Goal: Task Accomplishment & Management: Complete application form

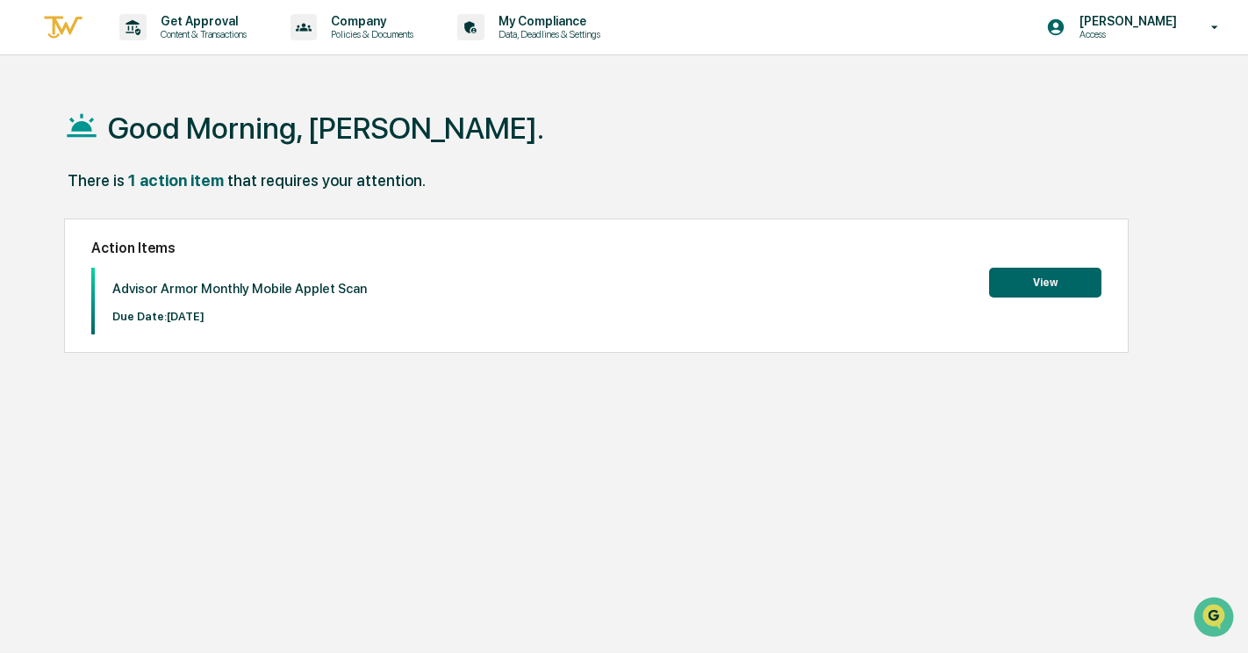
click at [1075, 280] on button "View" at bounding box center [1045, 283] width 112 height 30
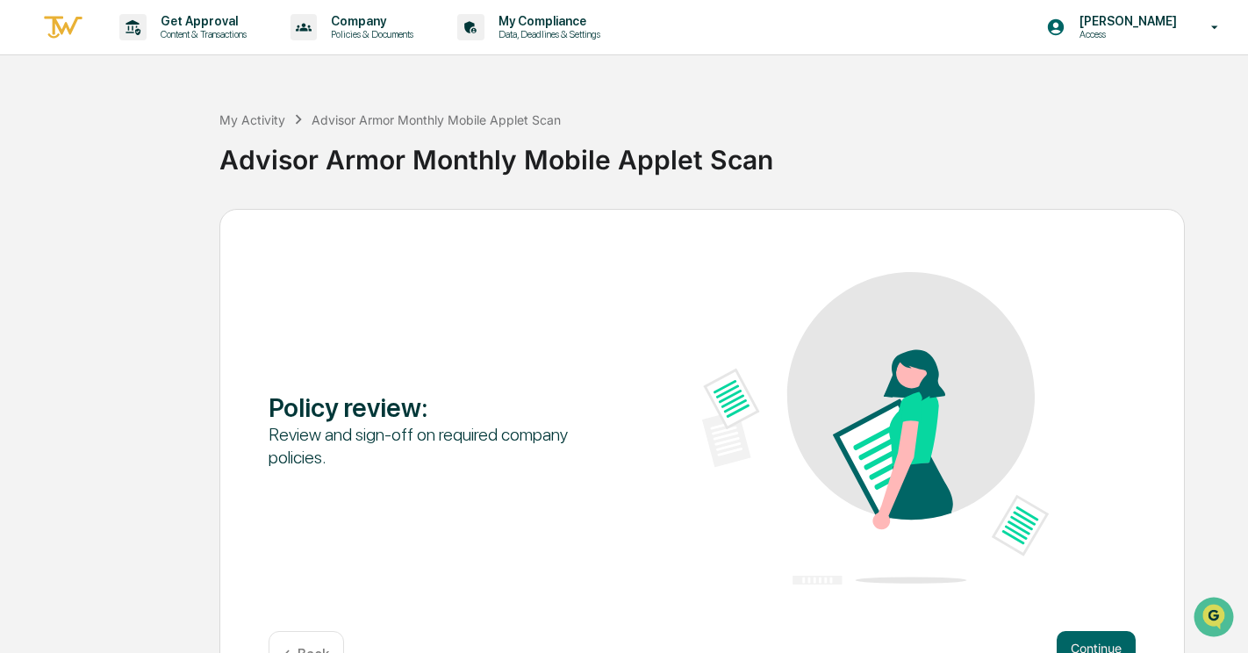
scroll to position [54, 0]
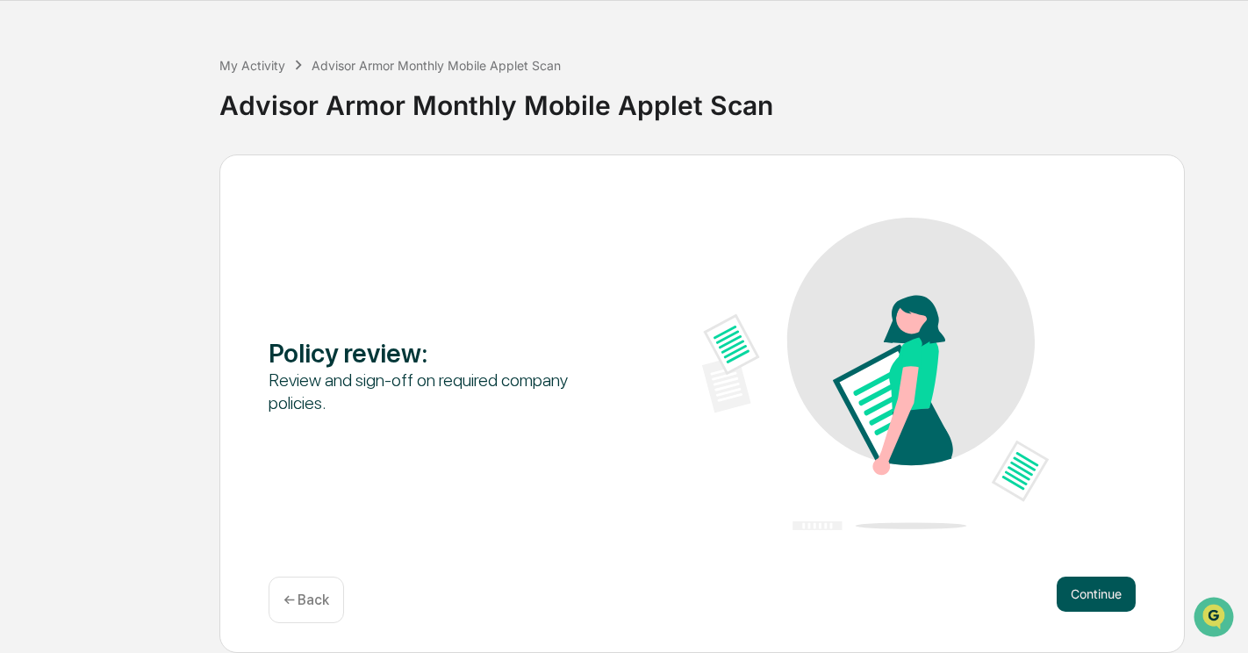
click at [1110, 587] on button "Continue" at bounding box center [1096, 594] width 79 height 35
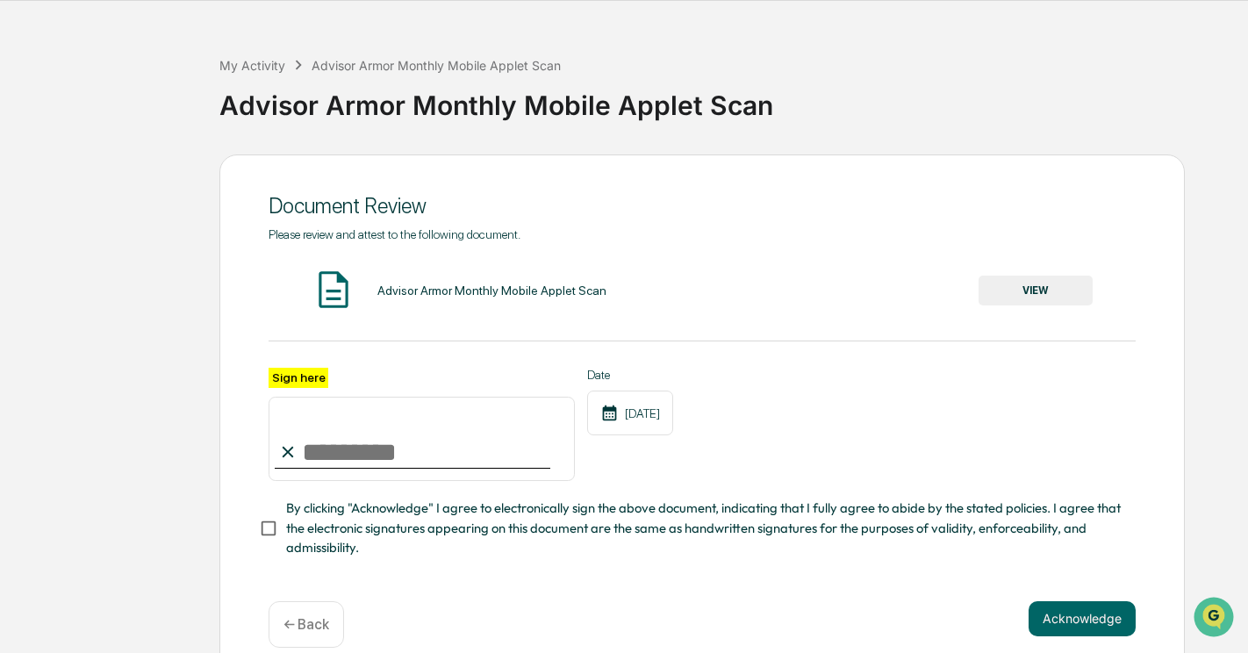
click at [1050, 285] on button "VIEW" at bounding box center [1036, 291] width 114 height 30
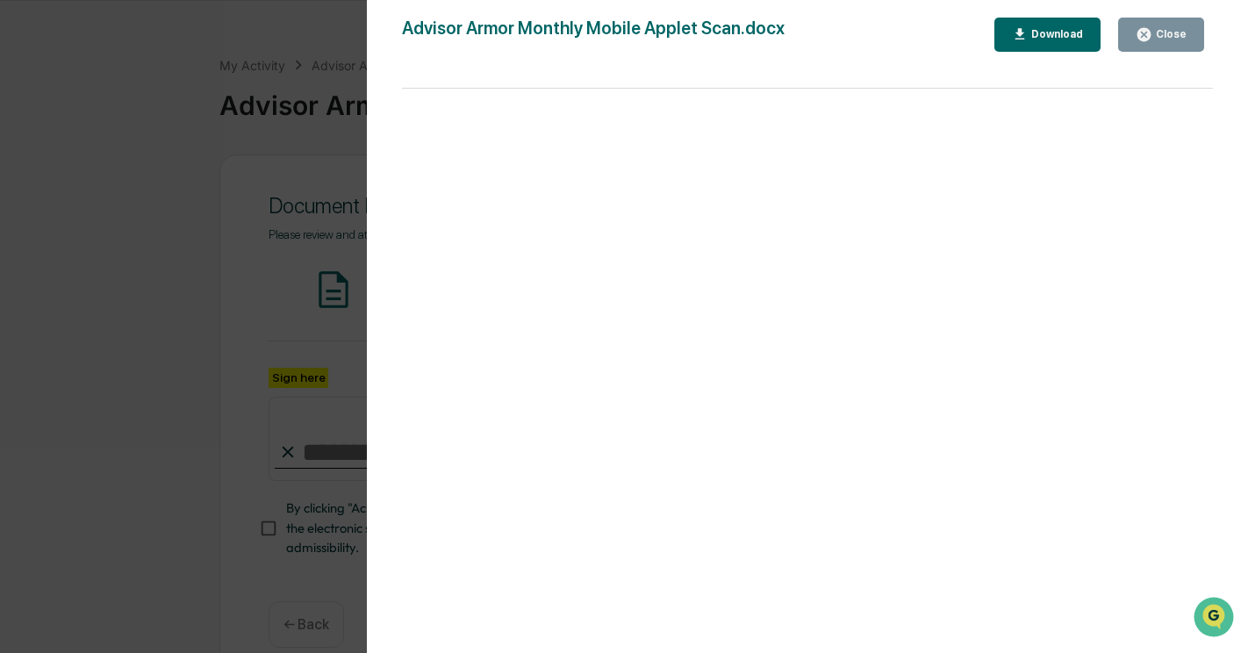
click at [1166, 30] on div "Close" at bounding box center [1170, 34] width 34 height 12
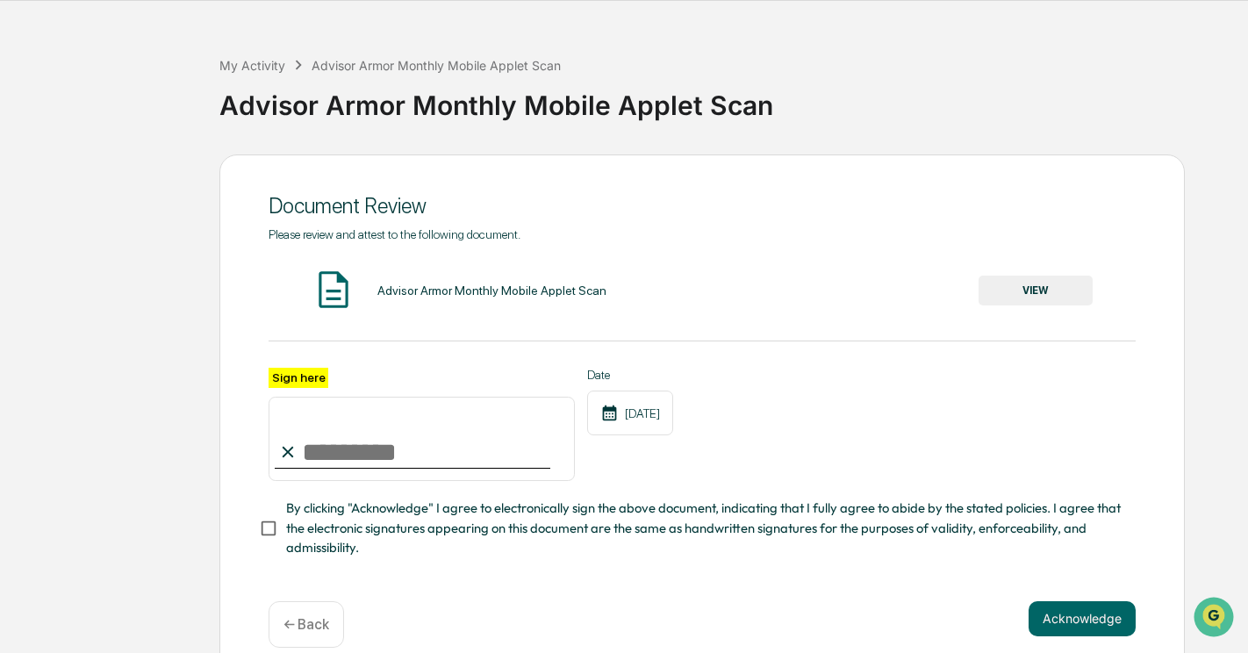
click at [313, 452] on input "Sign here" at bounding box center [422, 439] width 306 height 84
type input "**********"
click at [1084, 629] on button "Acknowledge" at bounding box center [1082, 618] width 107 height 35
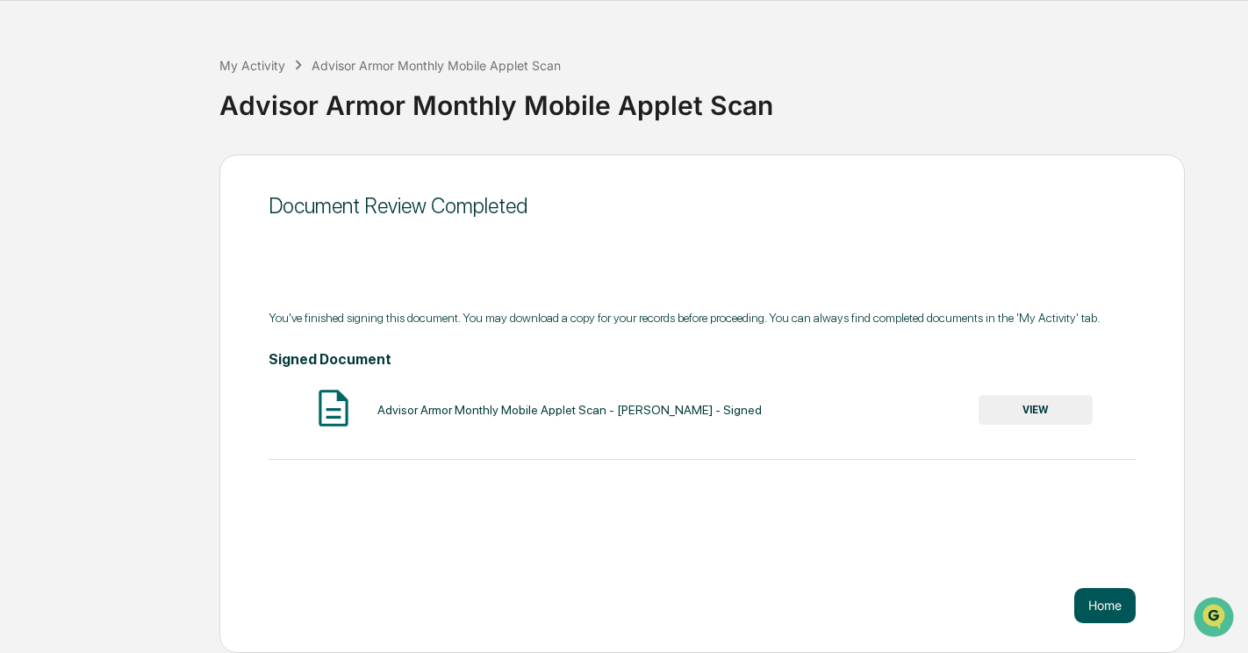
click at [1120, 608] on button "Home" at bounding box center [1105, 605] width 61 height 35
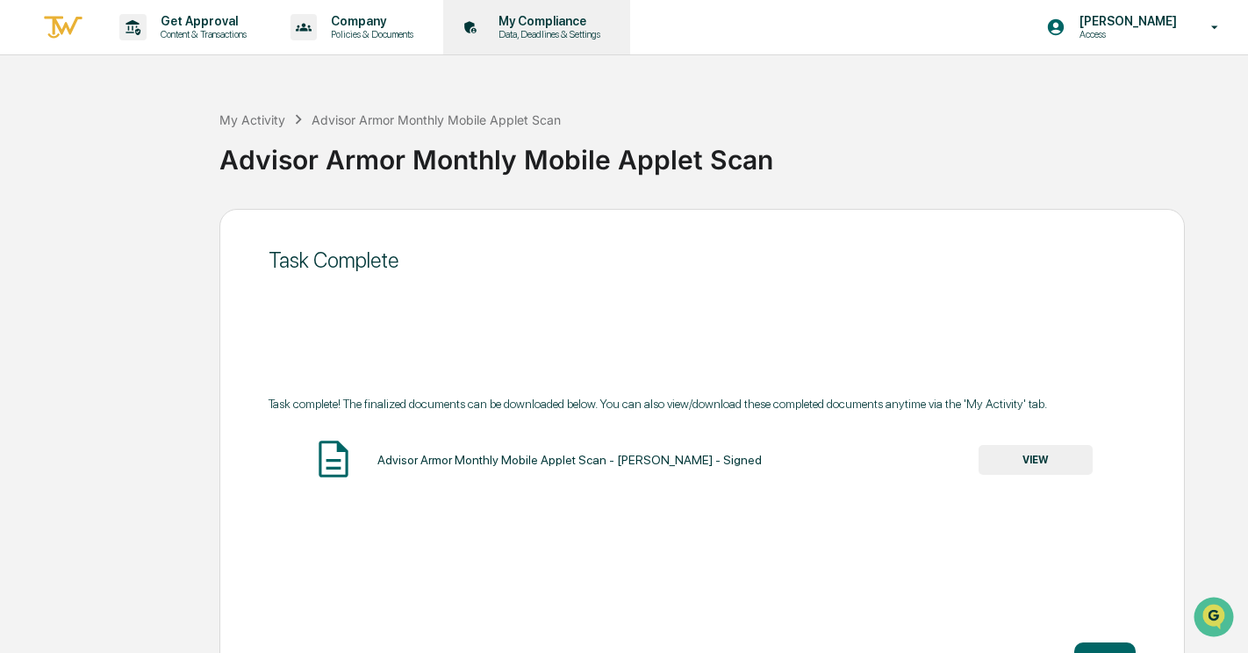
click at [579, 11] on div "My Compliance Data, Deadlines & Settings" at bounding box center [534, 27] width 169 height 54
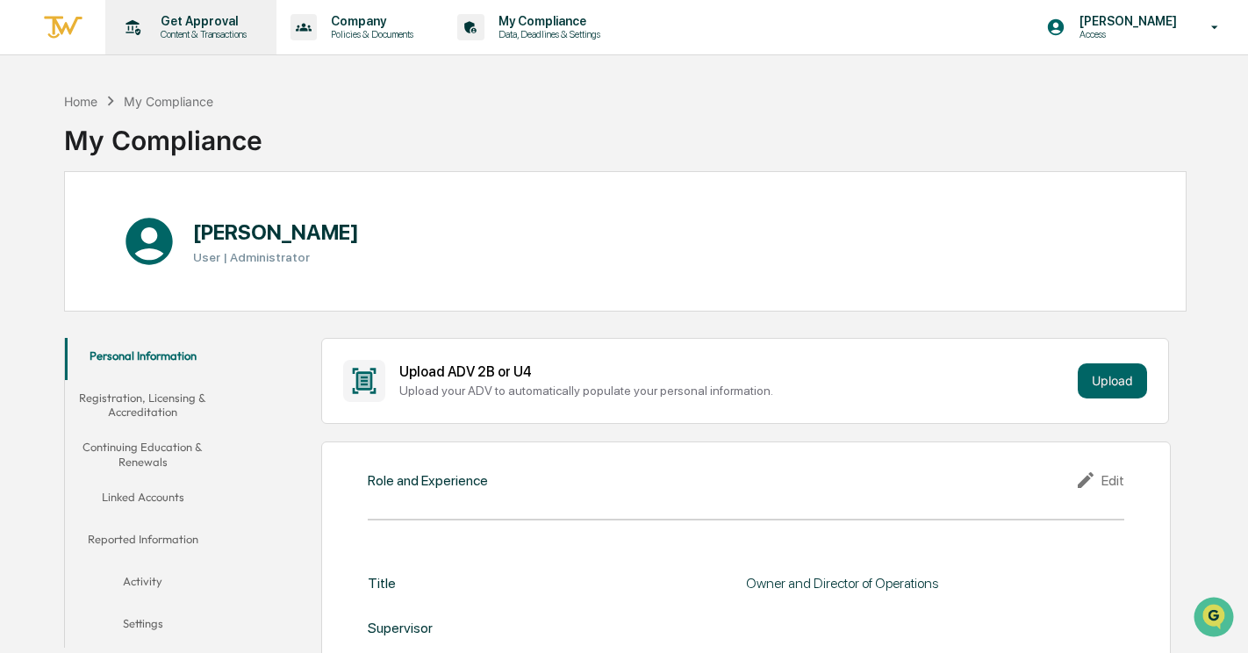
click at [192, 22] on p "Get Approval" at bounding box center [201, 21] width 109 height 14
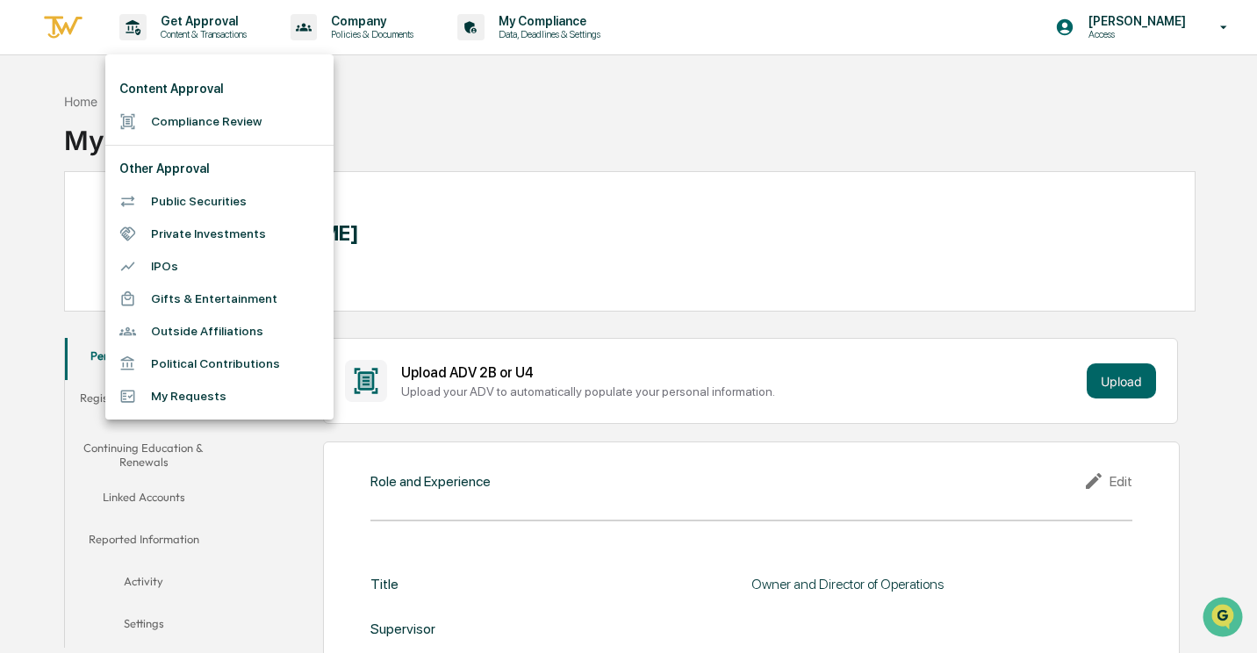
click at [536, 24] on div at bounding box center [628, 326] width 1257 height 653
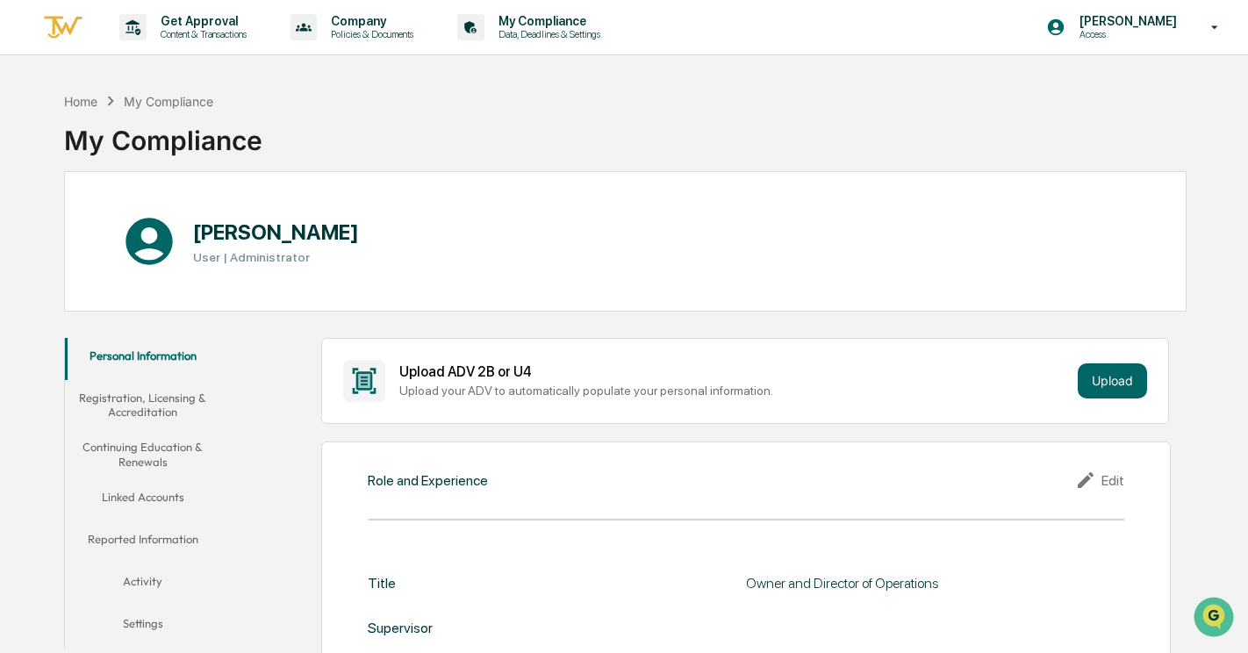
click at [363, 13] on div "Company Policies & Documents" at bounding box center [359, 27] width 150 height 54
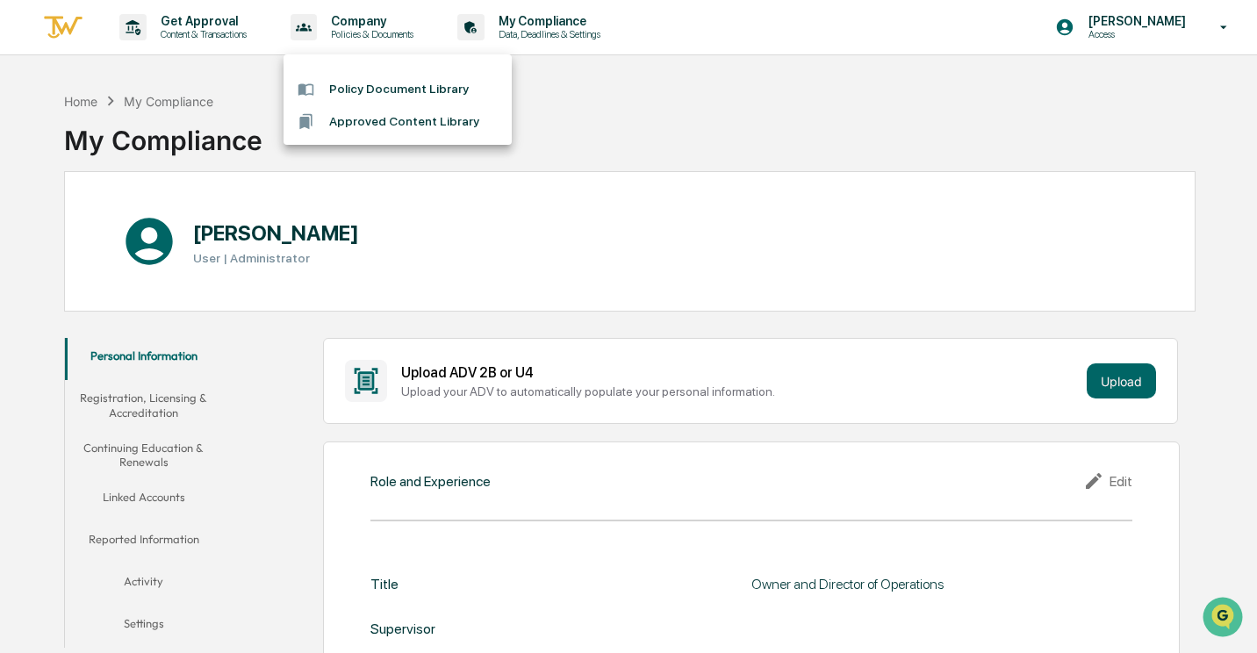
click at [1154, 31] on div at bounding box center [628, 326] width 1257 height 653
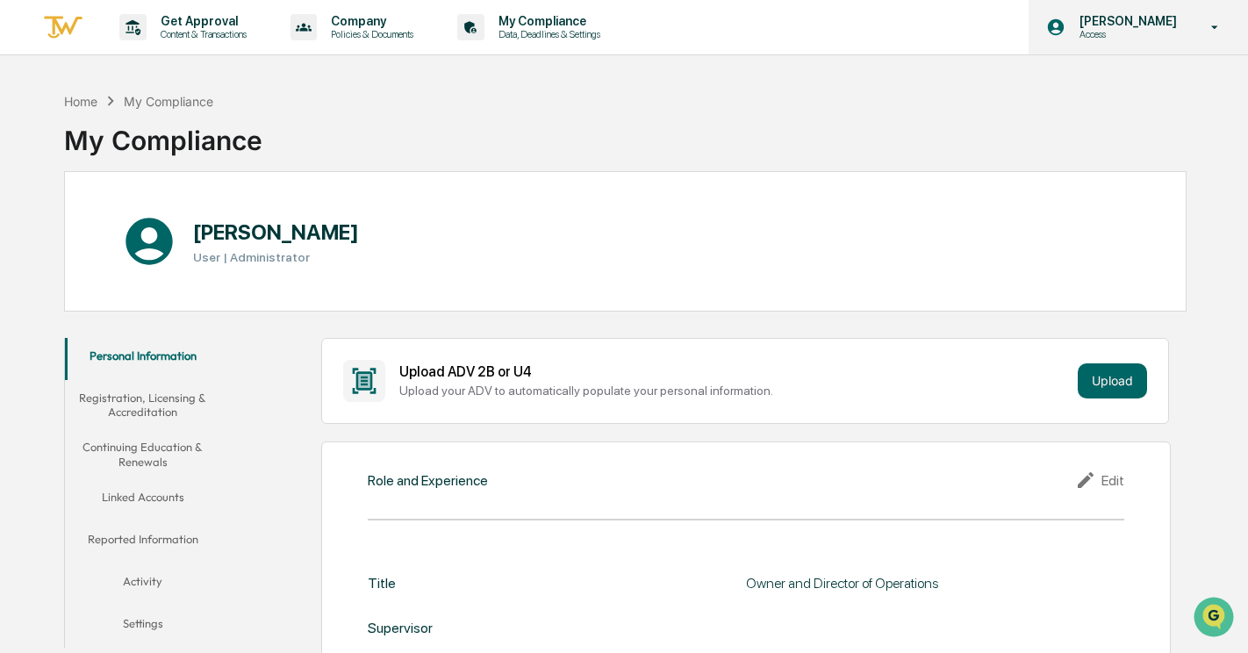
click at [1166, 22] on p "[PERSON_NAME]" at bounding box center [1126, 21] width 120 height 14
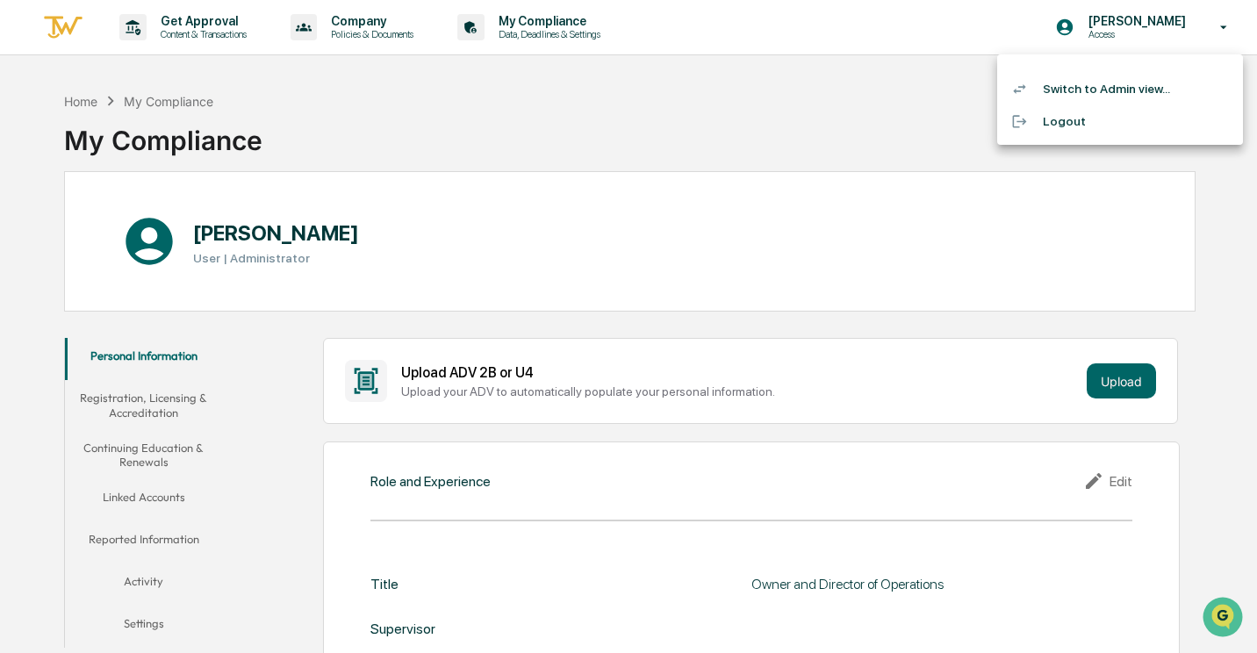
click at [738, 111] on div at bounding box center [628, 326] width 1257 height 653
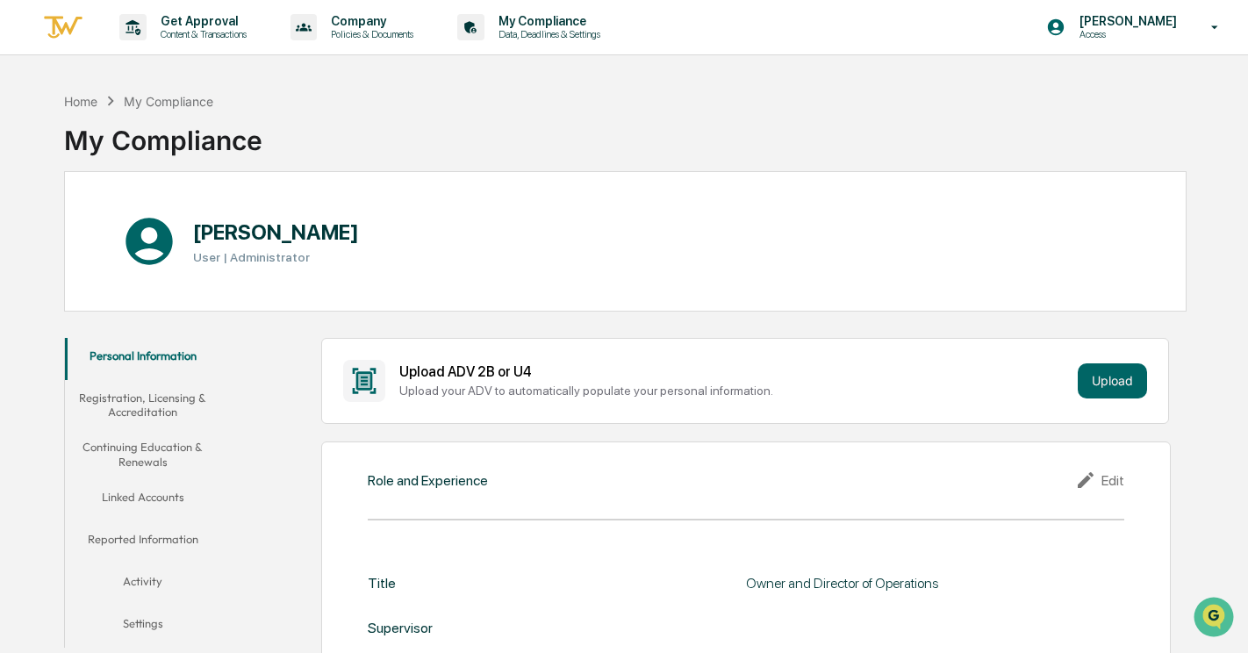
click at [72, 28] on img at bounding box center [63, 27] width 42 height 29
